Goal: Task Accomplishment & Management: Use online tool/utility

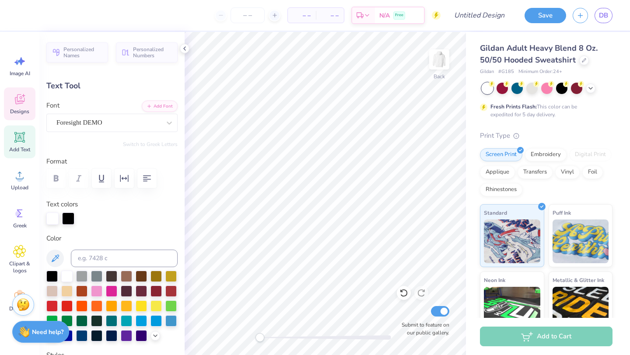
click at [28, 108] on span "Designs" at bounding box center [19, 111] width 19 height 7
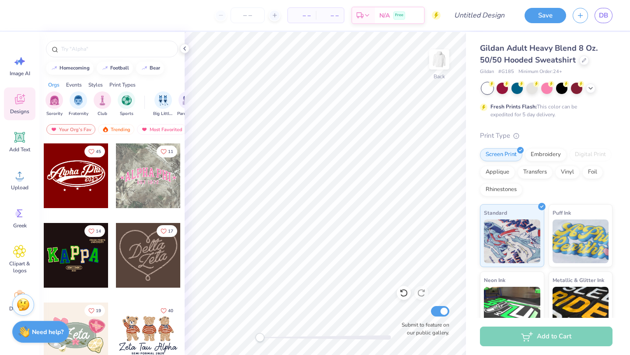
scroll to position [314, 0]
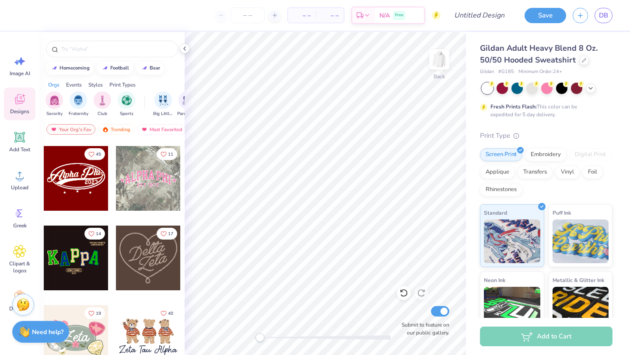
click at [70, 183] on div at bounding box center [76, 178] width 65 height 65
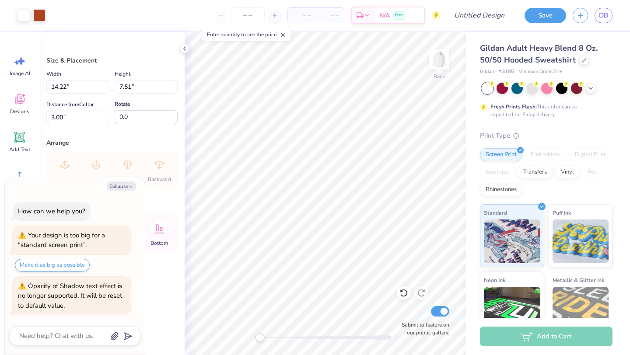
type textarea "x"
type input "4.72"
type input "2.49"
type input "3.49"
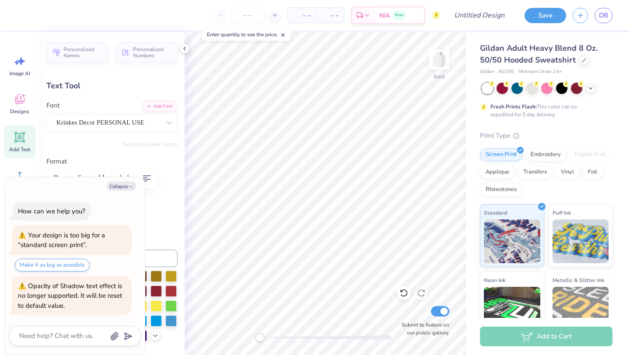
type textarea "x"
type textarea "M Phi0"
type textarea "x"
type textarea "Mi Phi0"
type textarea "x"
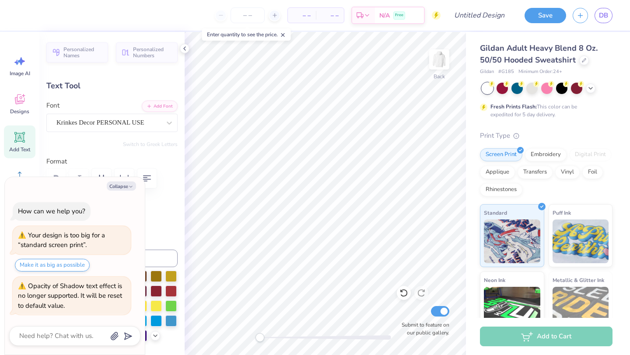
type textarea "Min Phi0"
type textarea "x"
type textarea "Mini Phi0"
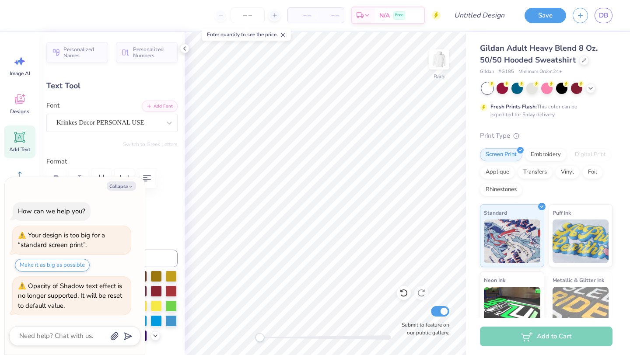
scroll to position [0, 1]
type textarea "x"
type textarea "Mini"
type textarea "x"
type textarea "Mini -"
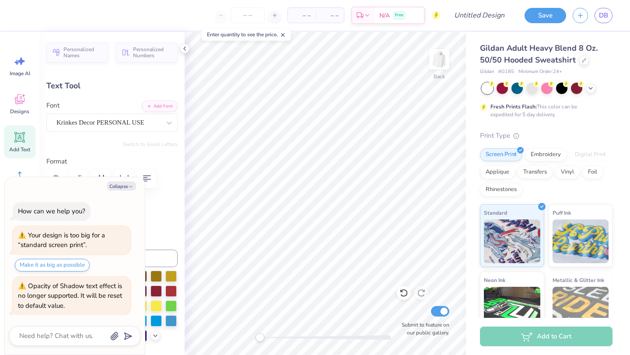
scroll to position [0, 0]
type textarea "x"
type textarea "Mini -T"
type textarea "x"
type textarea "Mini -TH"
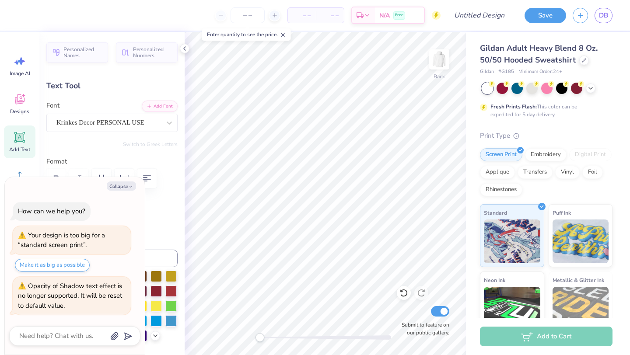
type textarea "x"
type textarea "Mini -THO"
type textarea "x"
type textarea "Mini -THON"
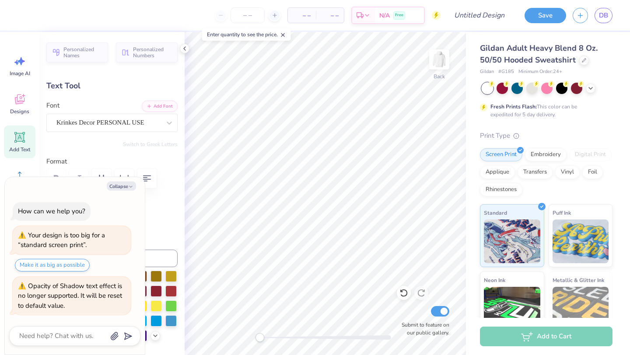
type textarea "x"
type input "3.99"
type input "0.89"
type input "3.24"
type input "0.0"
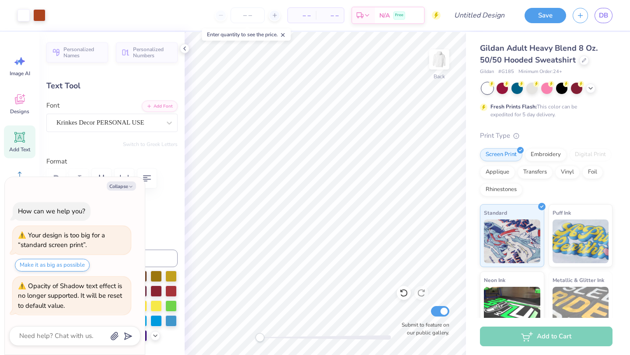
type textarea "x"
type input "-4.6"
type textarea "x"
type input "0.0"
type textarea "x"
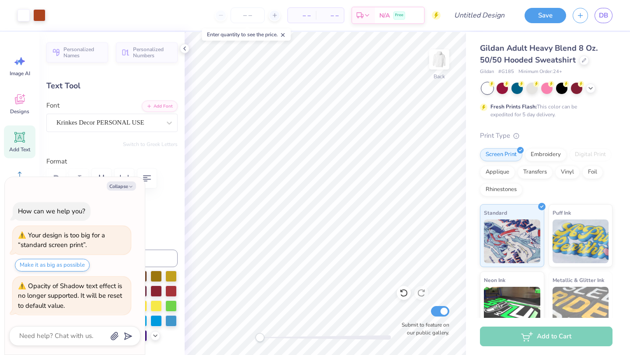
type input "3.45"
type input "-4.6"
type textarea "x"
type input "3.45"
type input "0.77"
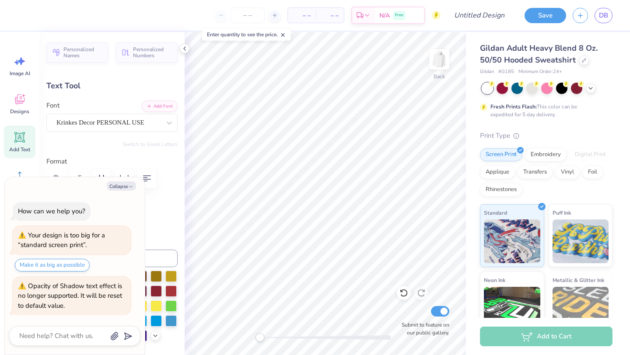
type input "3.49"
type input "0.0"
type textarea "x"
type input "1.06"
type input "0.39"
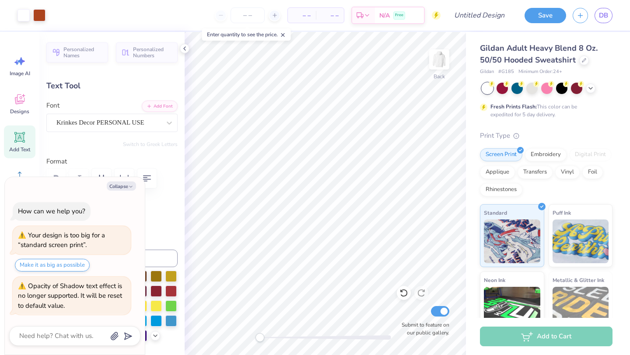
type input "4.34"
type textarea "x"
type textarea "2"
type textarea "x"
type textarea "20"
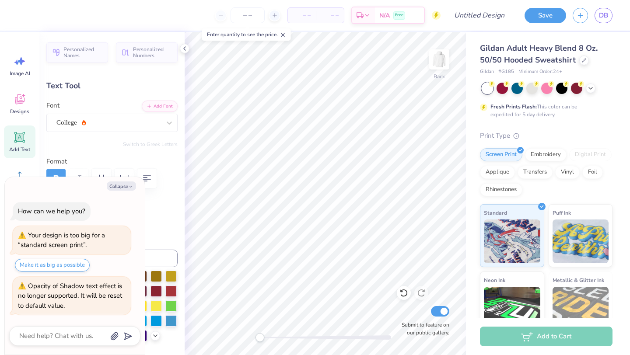
type textarea "x"
type textarea "202"
type textarea "x"
type textarea "2026"
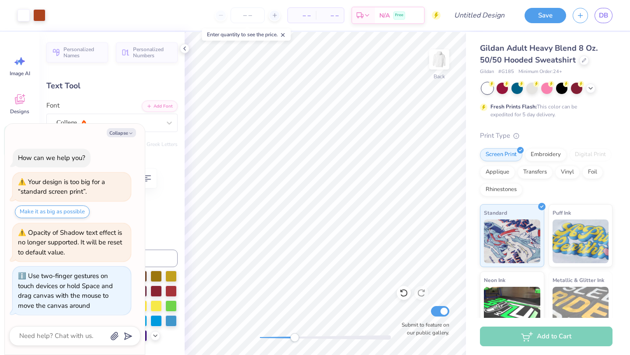
drag, startPoint x: 259, startPoint y: 338, endPoint x: 298, endPoint y: 334, distance: 39.5
click at [298, 334] on div "Accessibility label" at bounding box center [294, 337] width 9 height 9
type textarea "x"
type input "3.45"
type input "0.77"
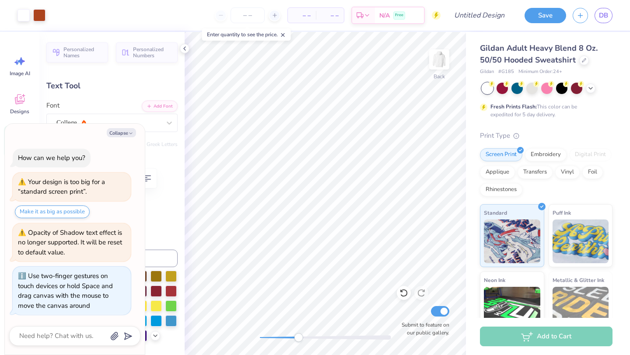
type input "3.49"
type input "-4.6"
type textarea "x"
type textarea "Mini THON"
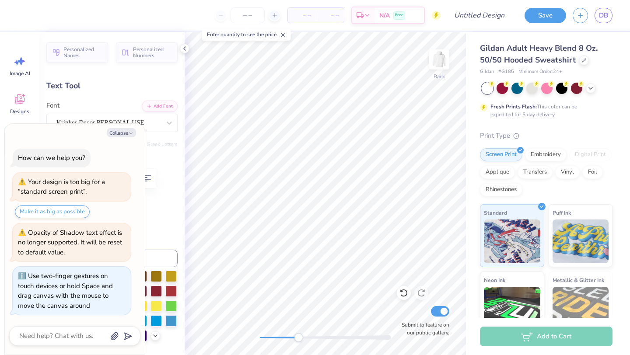
type textarea "x"
type textarea "MiniTHON"
type textarea "x"
type textarea "MinTHON"
type textarea "x"
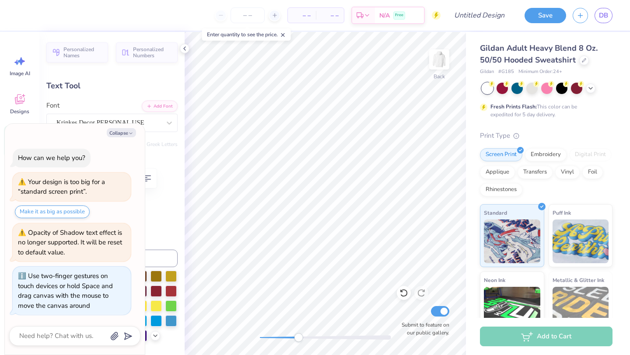
type textarea "[PERSON_NAME]"
type textarea "x"
type textarea "MiITHON"
type textarea "x"
type textarea "MiINTHON"
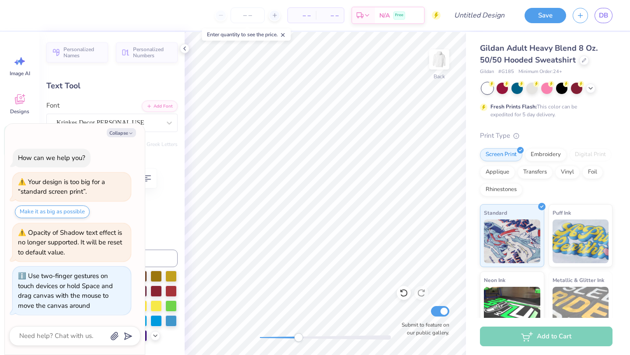
type textarea "x"
type textarea "MiINITHON"
type textarea "x"
type textarea "MiINI THON"
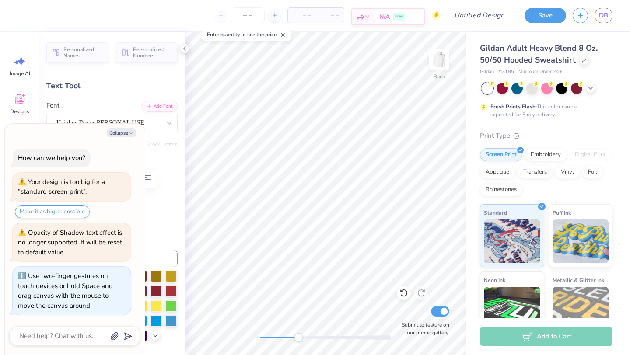
click at [404, 290] on icon at bounding box center [403, 293] width 9 height 9
type textarea "x"
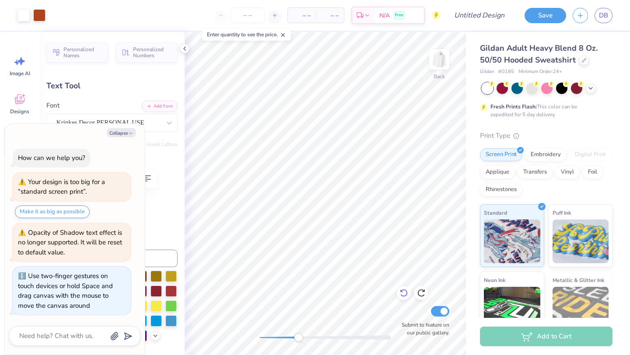
type input "0.0"
type textarea "x"
type input "1.06"
type input "0.39"
type input "4.26"
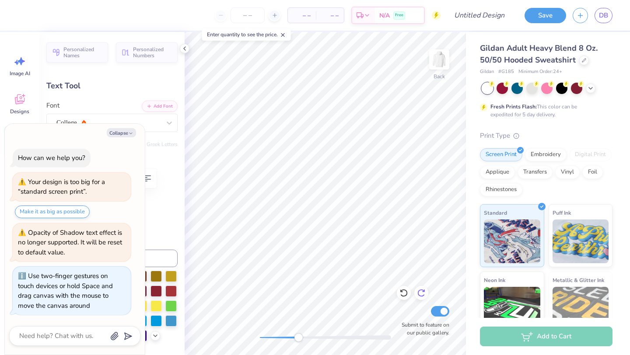
click at [418, 292] on icon at bounding box center [420, 294] width 7 height 8
click at [420, 296] on icon at bounding box center [420, 294] width 7 height 8
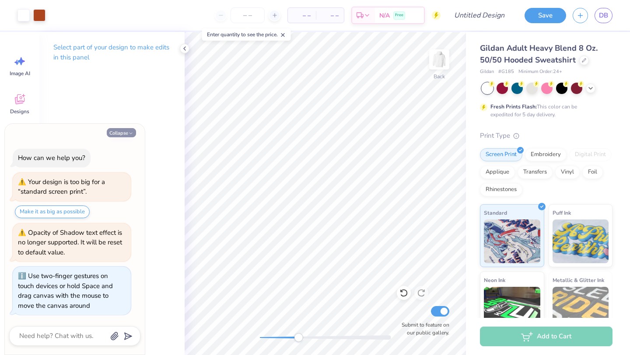
click at [124, 132] on button "Collapse" at bounding box center [121, 132] width 29 height 9
type textarea "x"
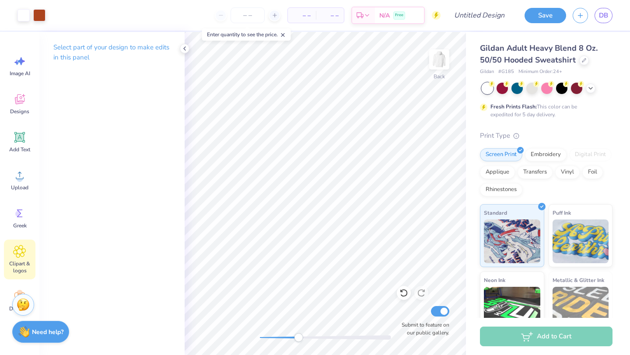
click at [15, 258] on div "Clipart & logos" at bounding box center [19, 260] width 31 height 40
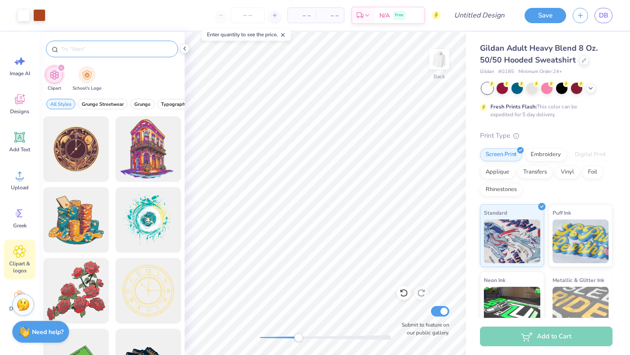
click at [111, 54] on div at bounding box center [112, 49] width 132 height 17
click at [96, 46] on input "text" at bounding box center [116, 49] width 112 height 9
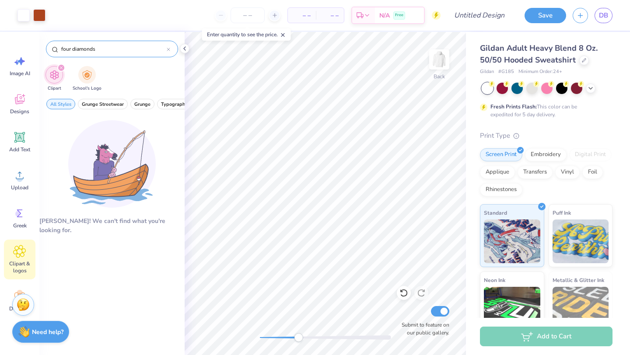
click at [70, 47] on input "four diamonds" at bounding box center [113, 49] width 106 height 9
type input "diamonds"
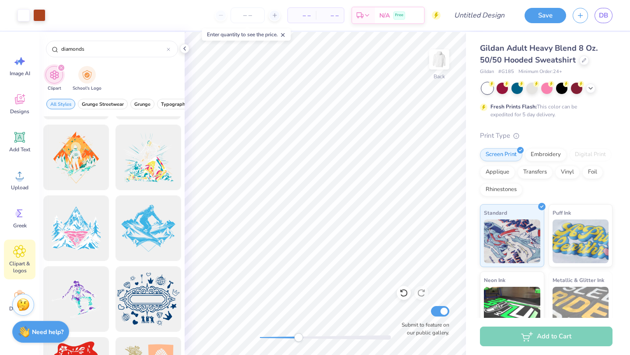
scroll to position [28, 0]
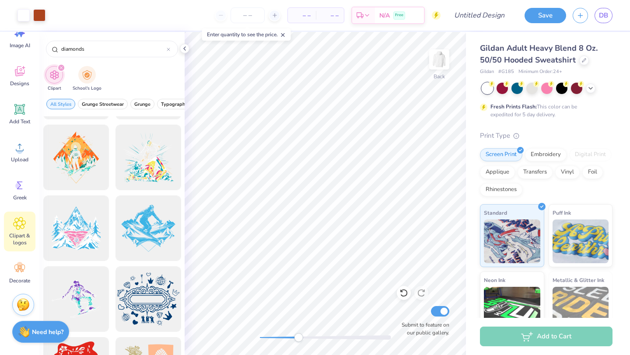
click at [19, 269] on icon at bounding box center [19, 269] width 10 height 8
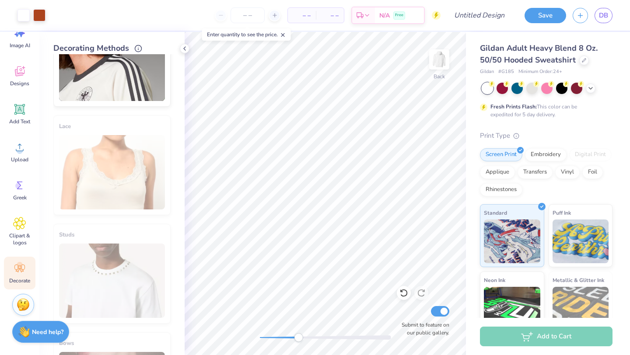
scroll to position [0, 0]
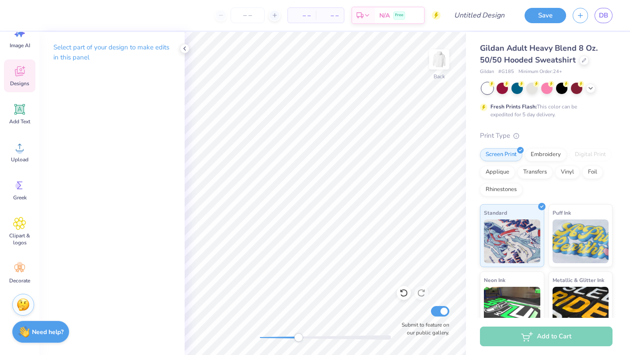
click at [15, 77] on icon at bounding box center [19, 71] width 13 height 13
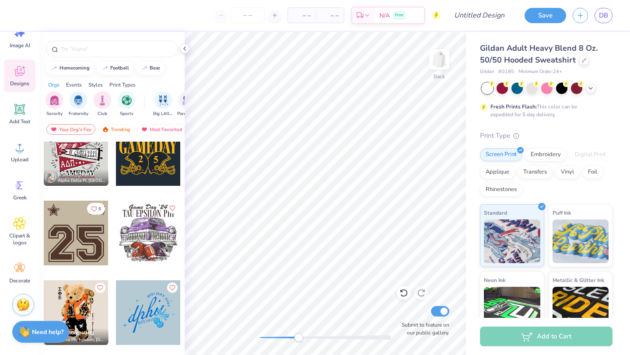
scroll to position [692, 0]
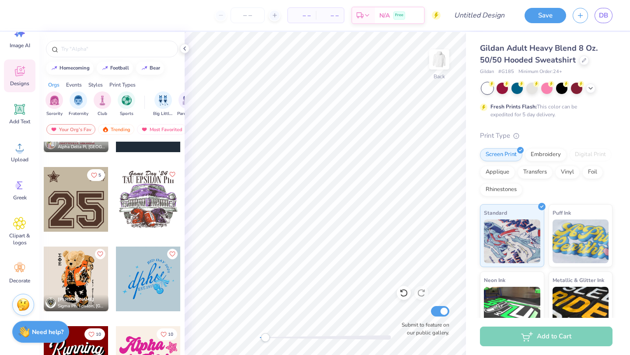
click at [265, 348] on div "Back Submit to feature on our public gallery." at bounding box center [325, 193] width 281 height 323
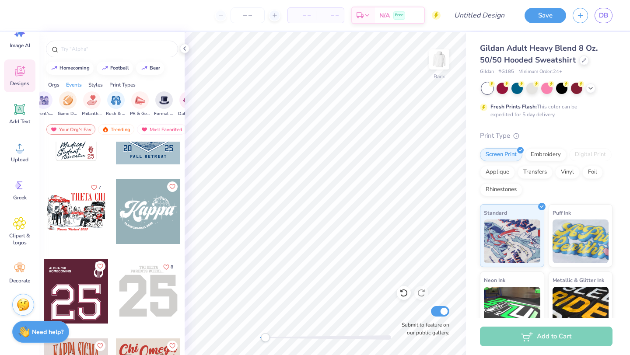
scroll to position [5136, 0]
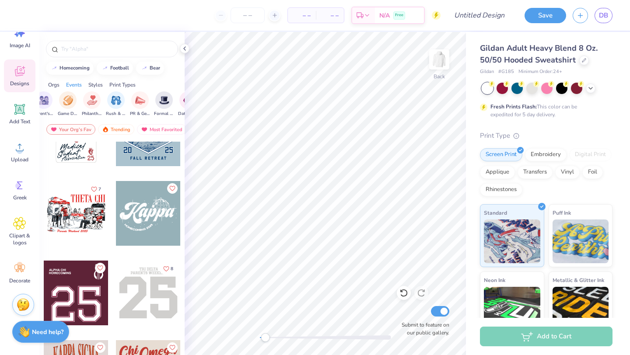
click at [153, 224] on div at bounding box center [148, 213] width 65 height 65
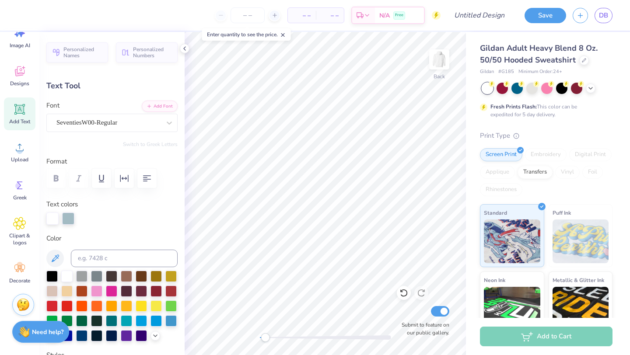
scroll to position [0, 0]
type textarea "Mini-THON"
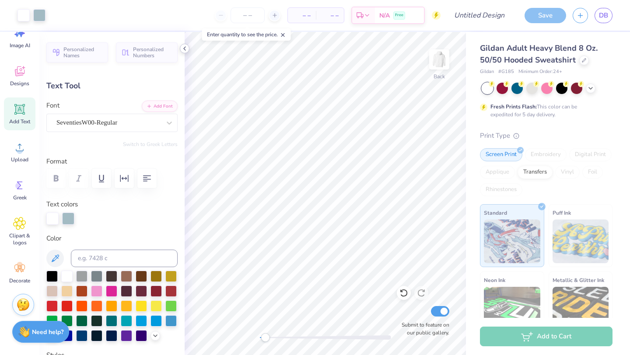
click at [183, 45] on icon at bounding box center [184, 48] width 7 height 7
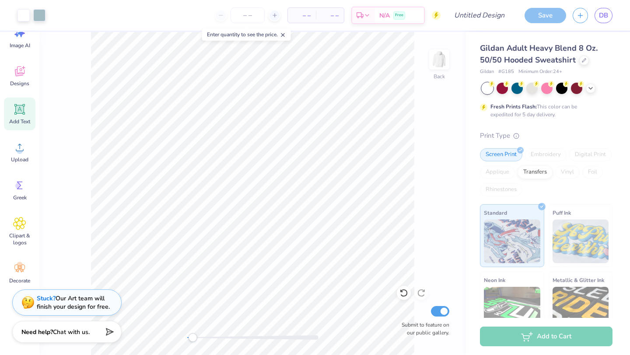
type input "15.47"
type input "2.93"
type input "5.06"
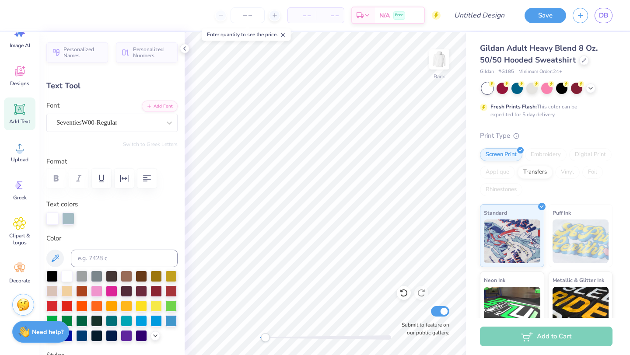
type input "13.46"
type input "2.55"
type input "4.95"
type input "5.87"
type input "1.47"
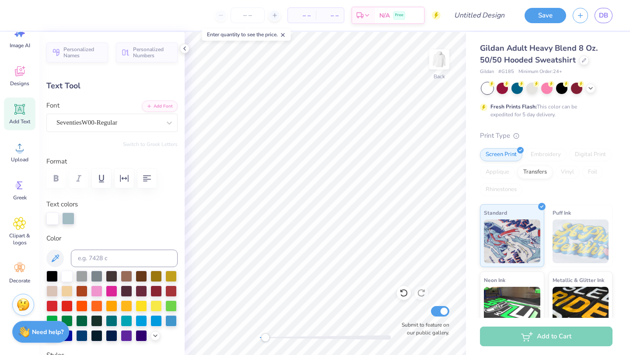
type input "8.76"
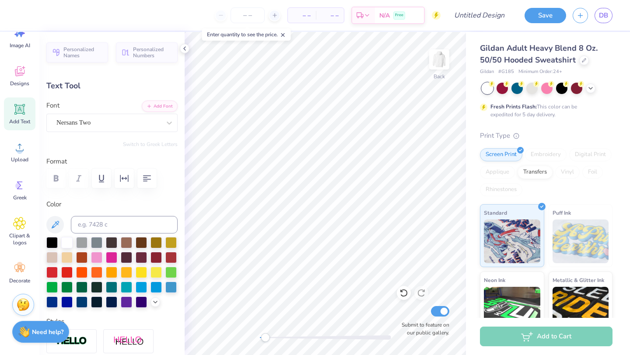
scroll to position [0, 0]
type textarea "h"
type textarea "[GEOGRAPHIC_DATA] 2026"
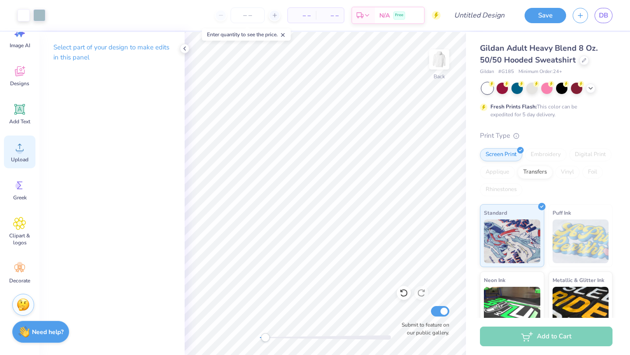
click at [19, 152] on circle at bounding box center [20, 151] width 6 height 6
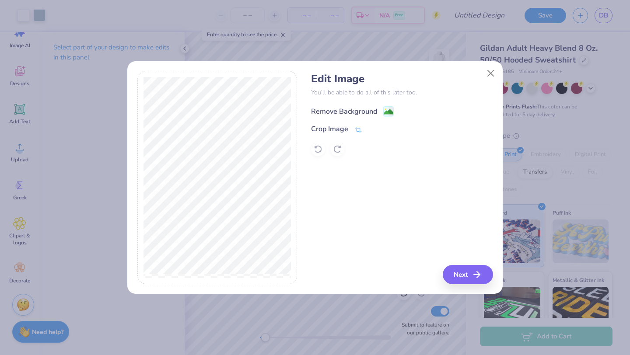
click at [350, 106] on div "Remove Background" at bounding box center [344, 111] width 66 height 10
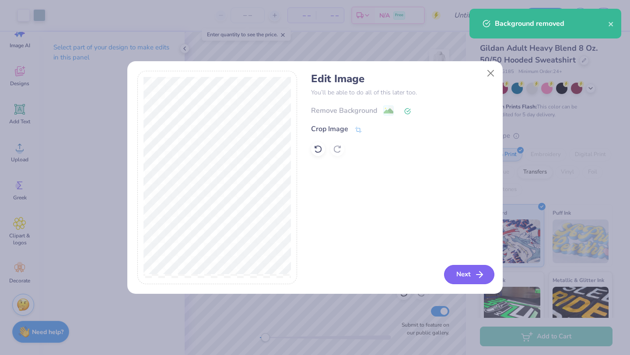
click at [474, 270] on icon "button" at bounding box center [479, 274] width 10 height 10
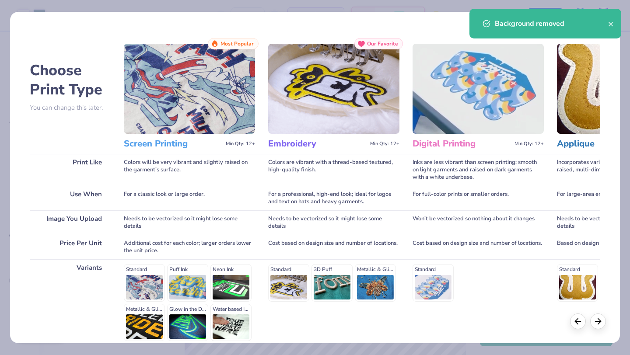
scroll to position [81, 0]
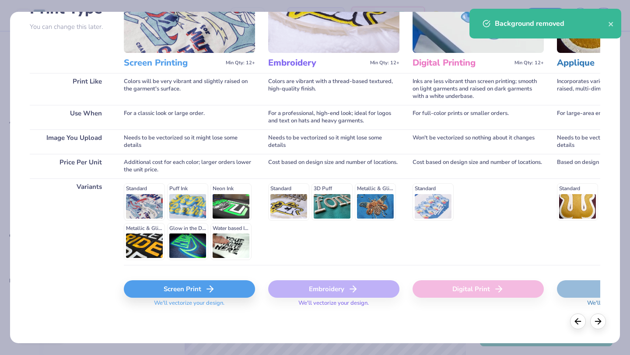
click at [210, 293] on icon at bounding box center [210, 289] width 10 height 10
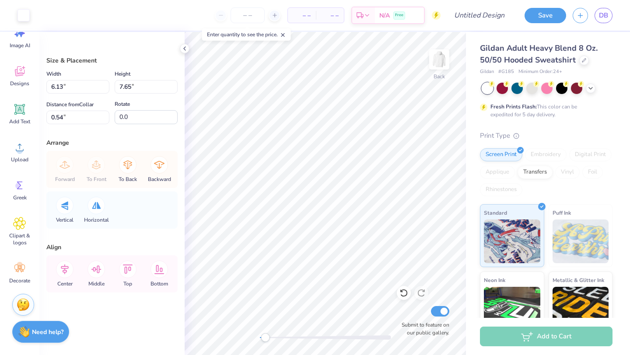
type input "6.13"
type input "7.65"
type input "4.68"
type input "5.83"
click at [154, 171] on icon at bounding box center [158, 164] width 17 height 17
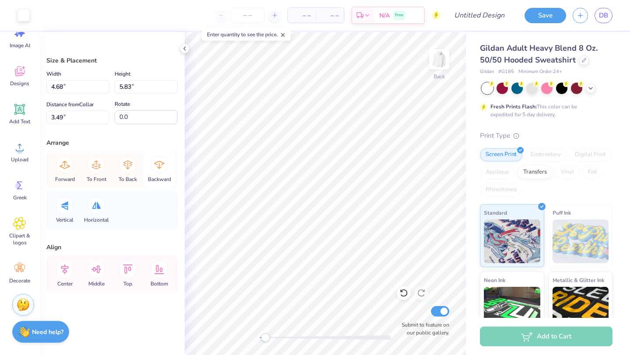
click at [161, 163] on icon at bounding box center [158, 164] width 17 height 17
click at [129, 166] on icon at bounding box center [127, 164] width 17 height 17
click at [129, 166] on div "Forward To Front To Back Backward" at bounding box center [112, 169] width 126 height 37
type input "3.28"
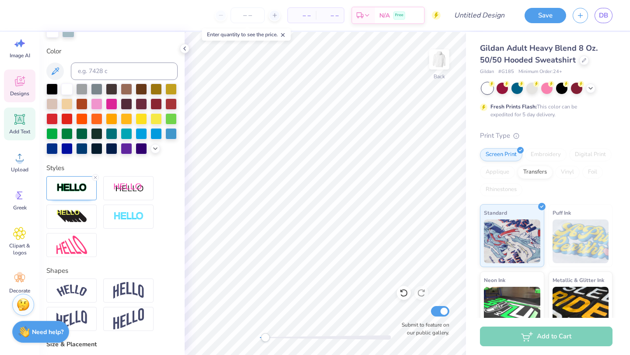
scroll to position [17, 0]
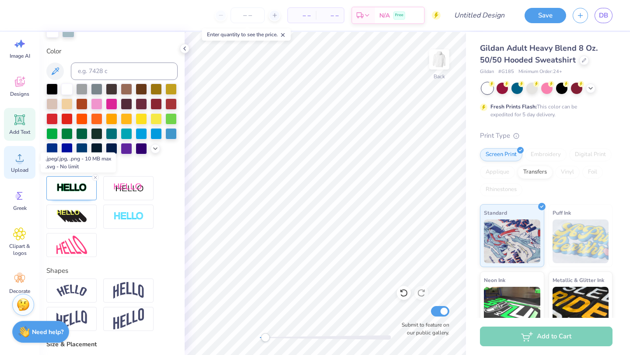
click at [17, 169] on span "Upload" at bounding box center [19, 170] width 17 height 7
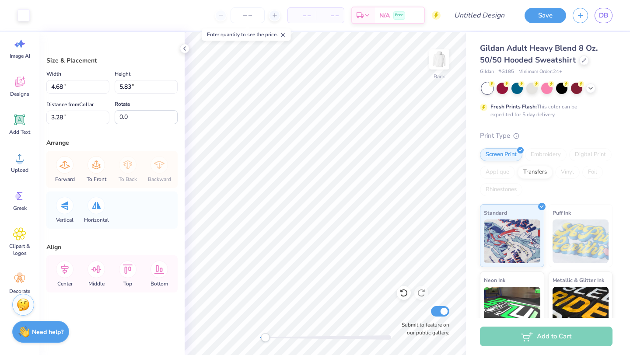
click at [31, 17] on div "Art colors – – Per Item – – Total Est. Delivery N/A Free Design Title Save DB" at bounding box center [315, 15] width 630 height 31
click at [21, 15] on div at bounding box center [23, 14] width 12 height 12
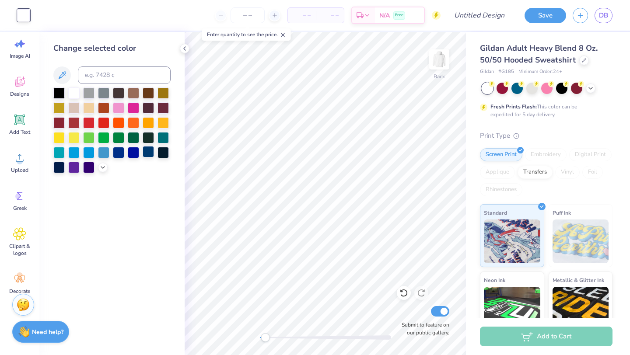
click at [147, 154] on div at bounding box center [148, 151] width 11 height 11
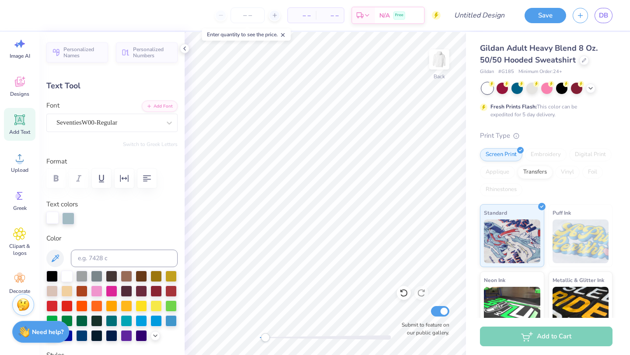
click at [48, 215] on div at bounding box center [52, 218] width 12 height 12
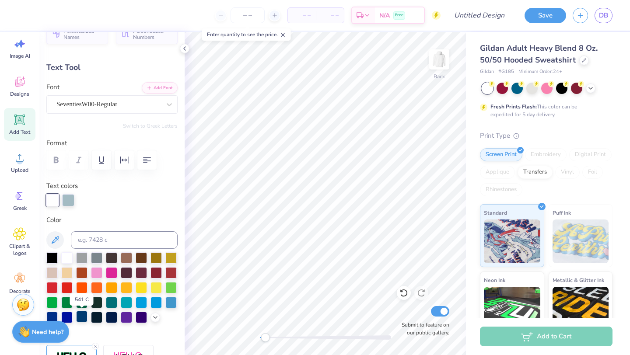
click at [81, 315] on div at bounding box center [81, 316] width 11 height 11
click at [63, 258] on div at bounding box center [66, 257] width 11 height 11
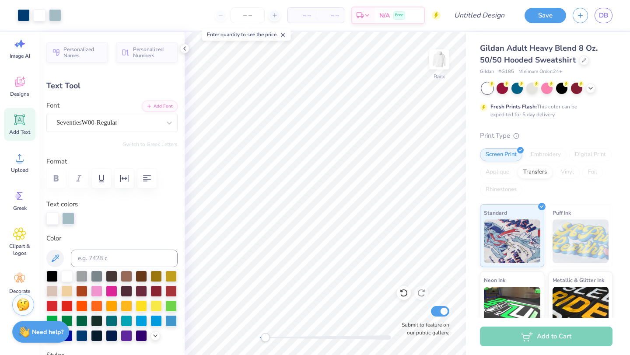
type input "6.32"
type input "1.59"
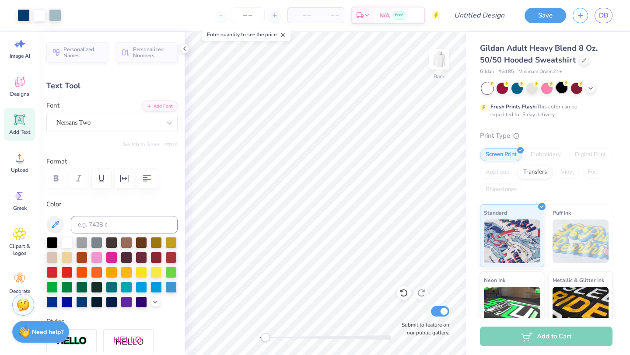
click at [560, 86] on div at bounding box center [561, 87] width 11 height 11
click at [243, 338] on div "Back Submit to feature on our public gallery." at bounding box center [325, 193] width 281 height 323
click at [534, 85] on icon at bounding box center [536, 83] width 6 height 6
type input "8.66"
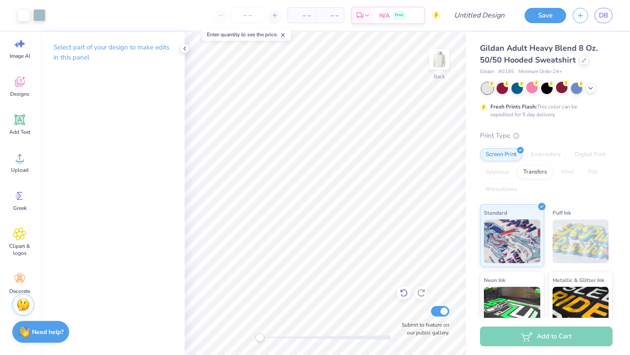
click at [405, 289] on icon at bounding box center [403, 293] width 9 height 9
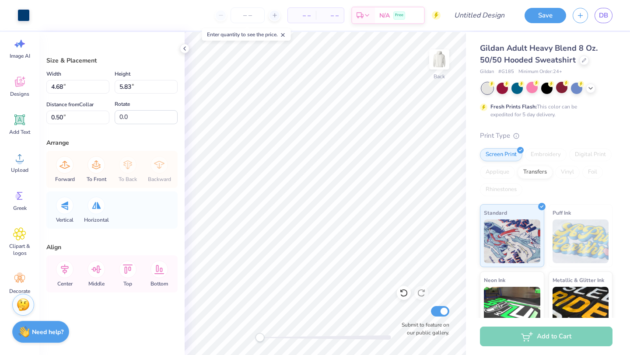
click at [598, 112] on div "Fresh Prints Flash: This color can be expedited for 5 day delivery." at bounding box center [546, 101] width 133 height 36
click at [566, 134] on div "Print Type" at bounding box center [546, 136] width 133 height 10
